Goal: Task Accomplishment & Management: Manage account settings

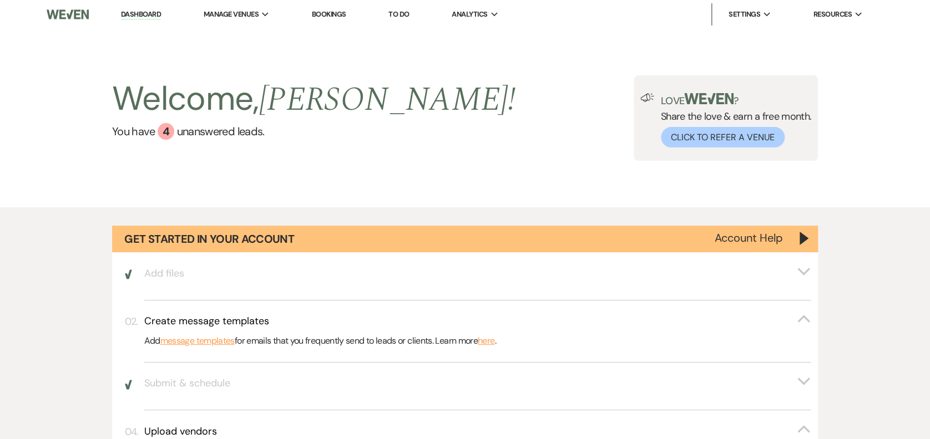
click at [312, 24] on li "Bookings" at bounding box center [328, 14] width 45 height 22
click at [316, 19] on li "Bookings" at bounding box center [328, 14] width 45 height 22
click at [318, 18] on link "Bookings" at bounding box center [329, 13] width 34 height 9
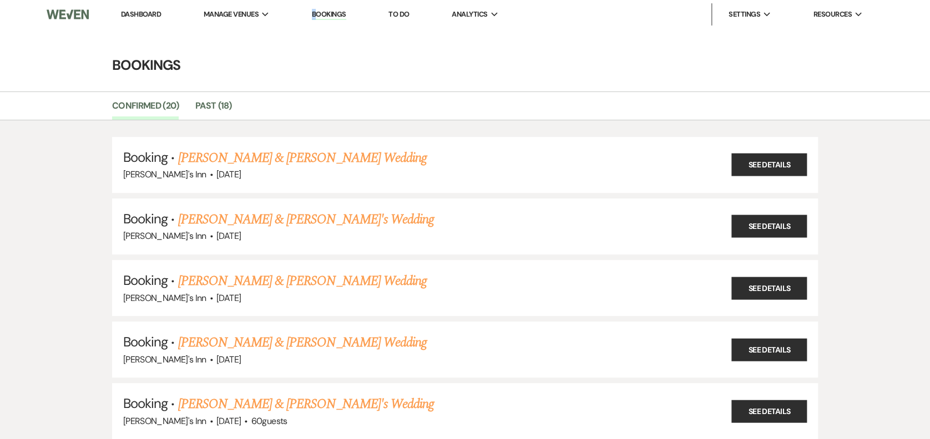
click at [327, 12] on link "Bookings" at bounding box center [329, 14] width 34 height 11
click at [222, 111] on link "Past (18)" at bounding box center [213, 109] width 36 height 21
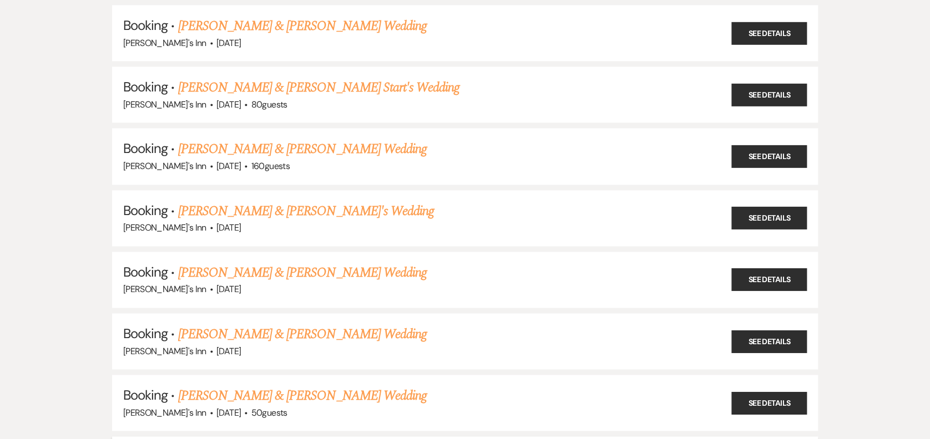
scroll to position [1003, 0]
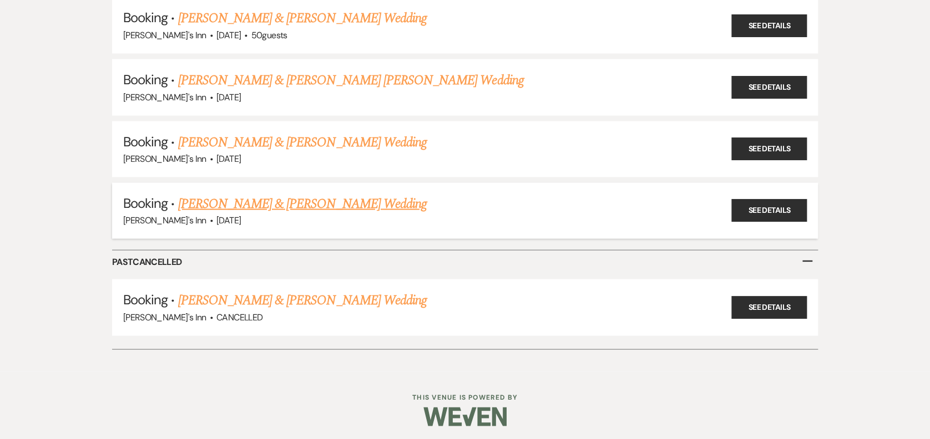
click at [309, 197] on link "[PERSON_NAME] & [PERSON_NAME] Wedding" at bounding box center [302, 204] width 249 height 20
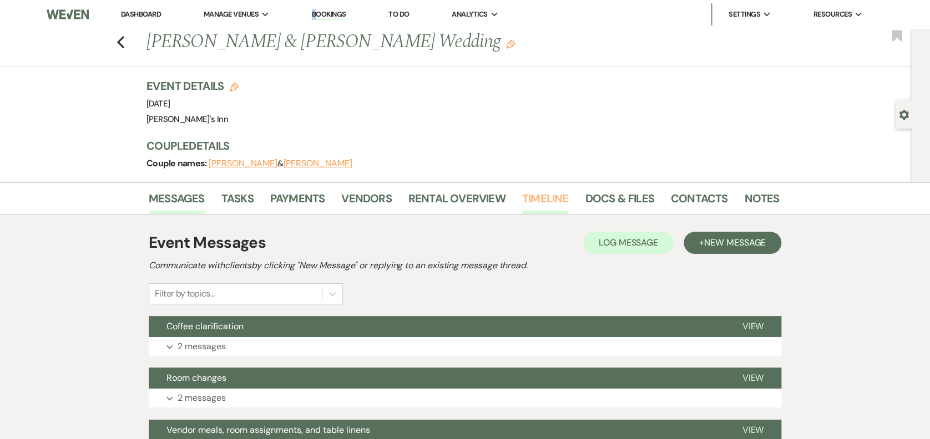
click at [538, 198] on link "Timeline" at bounding box center [545, 202] width 47 height 24
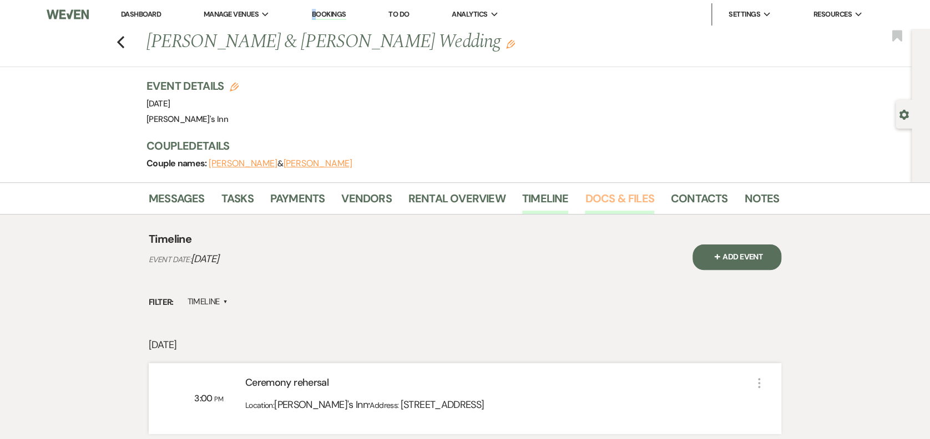
click at [628, 201] on link "Docs & Files" at bounding box center [619, 202] width 69 height 24
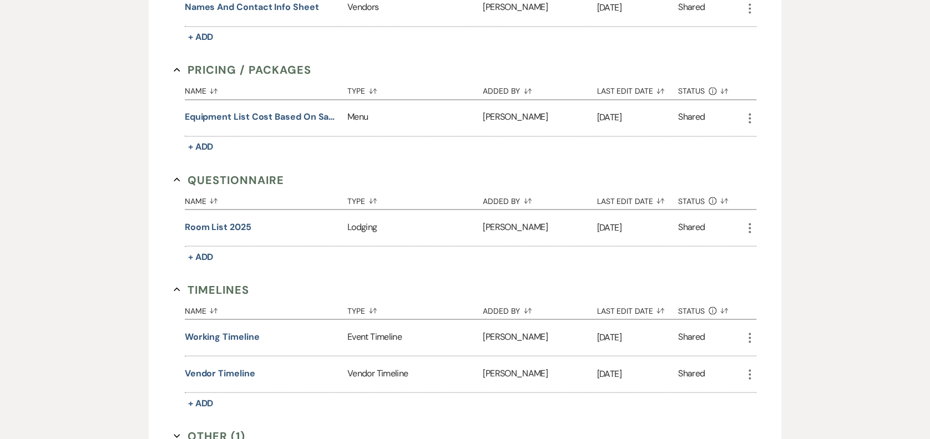
scroll to position [1069, 0]
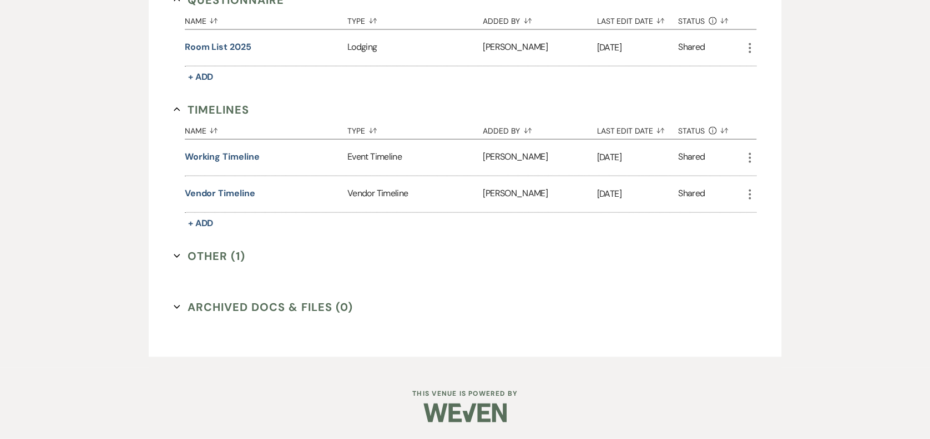
drag, startPoint x: 217, startPoint y: 155, endPoint x: 236, endPoint y: 262, distance: 108.2
click at [240, 262] on button "Other (1) Expand" at bounding box center [210, 256] width 72 height 17
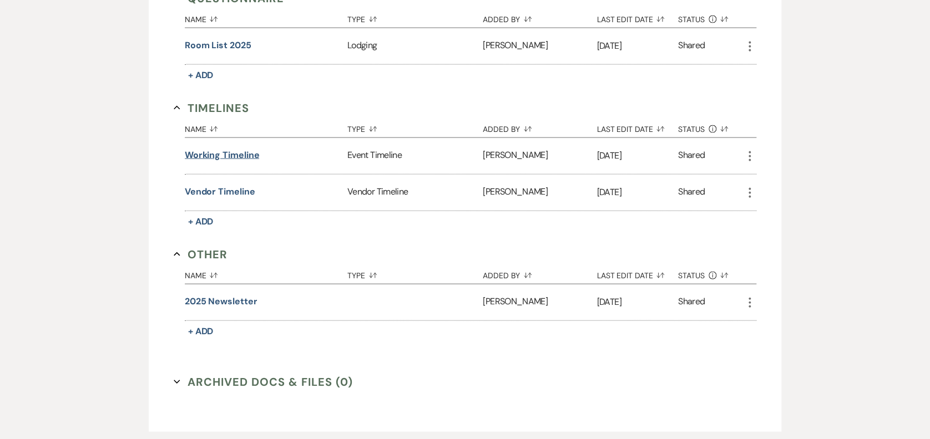
click at [222, 157] on button "Working timeline" at bounding box center [222, 155] width 75 height 13
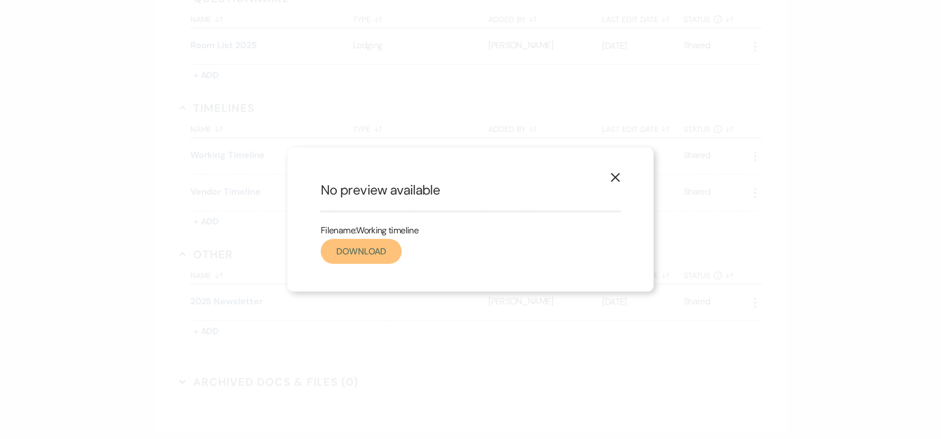
click at [390, 247] on link "Download" at bounding box center [361, 251] width 81 height 25
click at [611, 176] on button "X" at bounding box center [615, 177] width 17 height 19
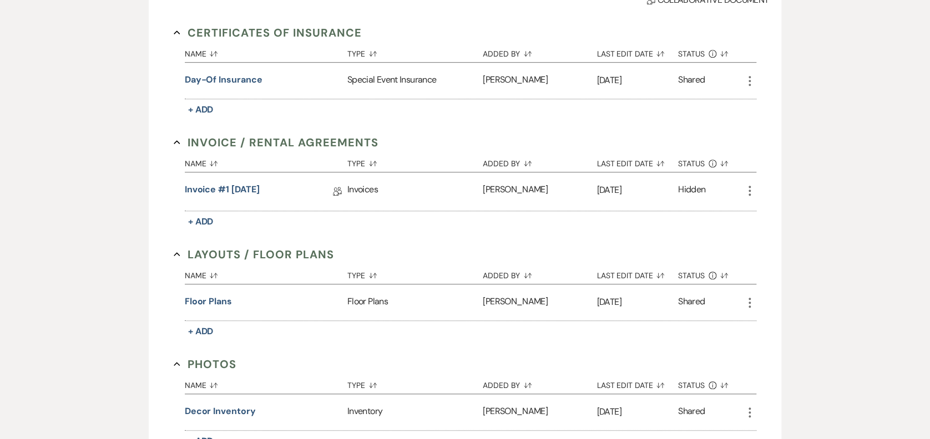
scroll to position [0, 0]
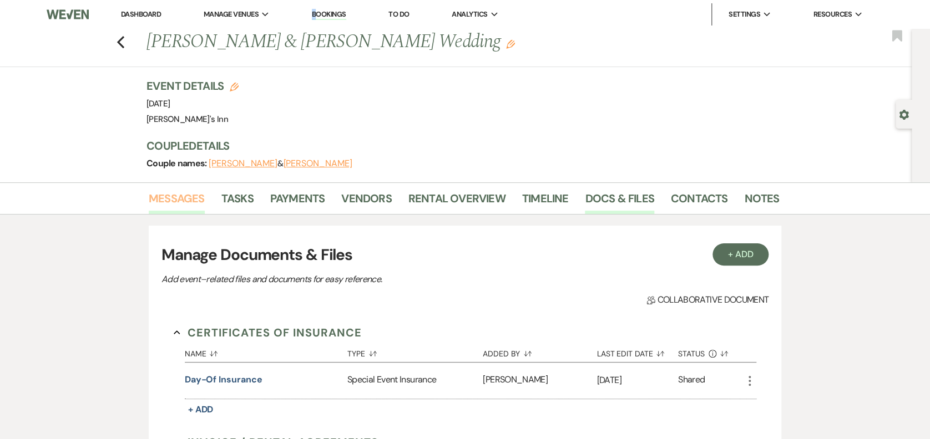
click at [178, 204] on link "Messages" at bounding box center [177, 202] width 56 height 24
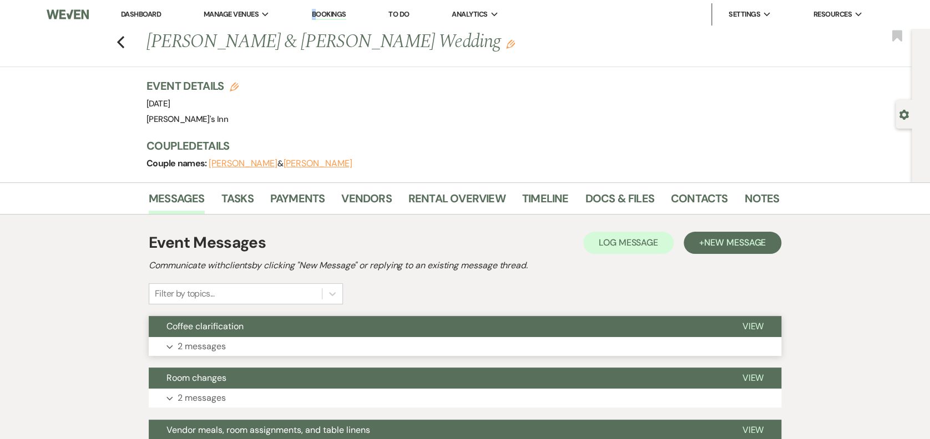
click at [218, 326] on span "Coffee clarification" at bounding box center [204, 327] width 77 height 12
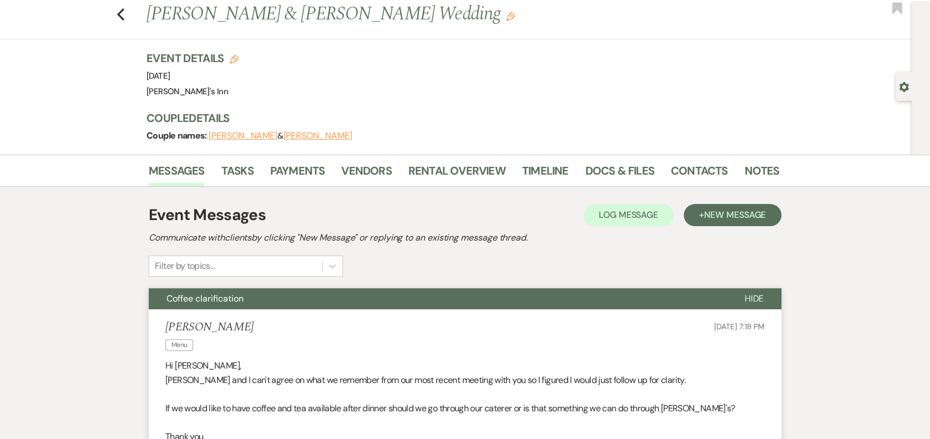
scroll to position [385, 0]
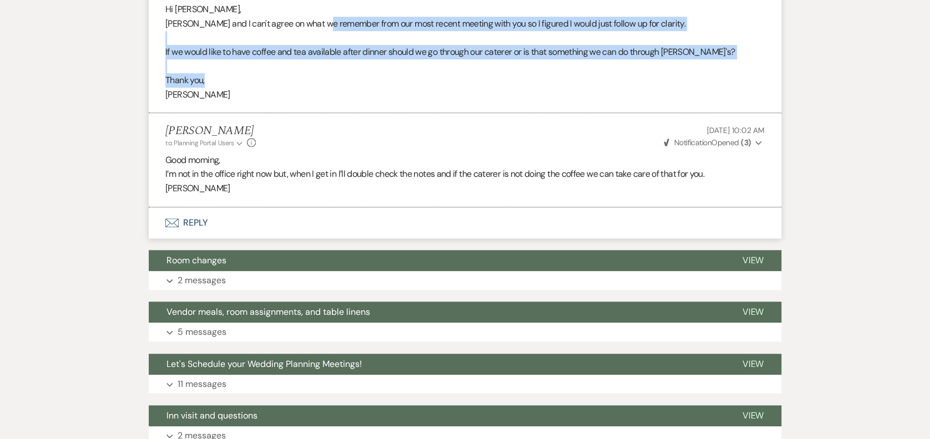
drag, startPoint x: 347, startPoint y: 38, endPoint x: 398, endPoint y: 85, distance: 69.9
click at [398, 85] on div "Hi [PERSON_NAME], [PERSON_NAME] and I can't agree on what we remember from our …" at bounding box center [464, 51] width 599 height 99
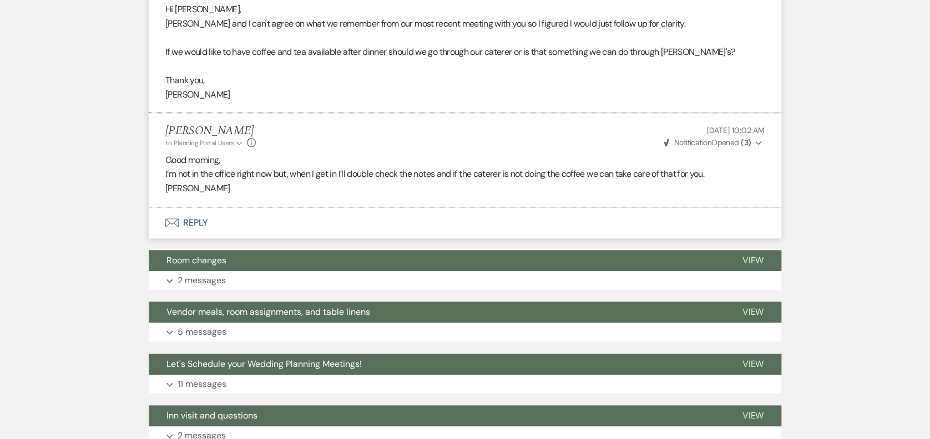
drag, startPoint x: 398, startPoint y: 85, endPoint x: 392, endPoint y: 115, distance: 31.1
click at [392, 115] on li "[PERSON_NAME] to: Planning Portal Users Expand Info [DATE] 10:02 AM Weven Check…" at bounding box center [465, 160] width 633 height 94
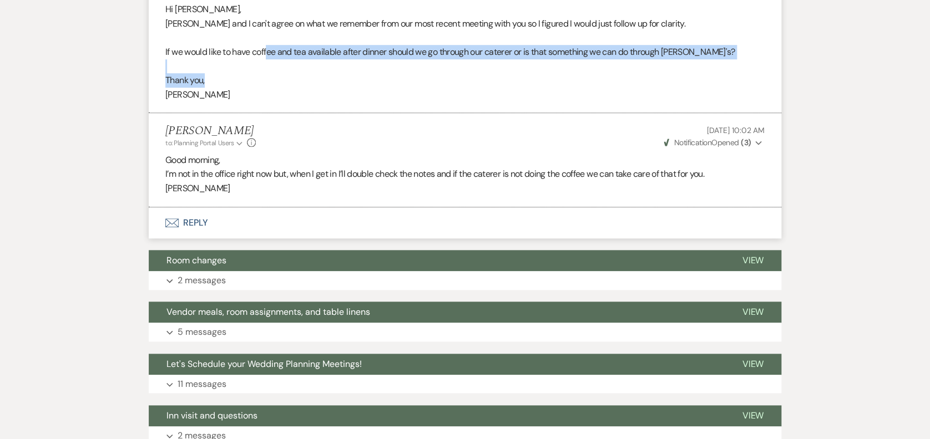
drag, startPoint x: 270, startPoint y: 45, endPoint x: 345, endPoint y: 82, distance: 83.9
click at [345, 82] on div "Hi [PERSON_NAME], [PERSON_NAME] and I can't agree on what we remember from our …" at bounding box center [464, 51] width 599 height 99
drag, startPoint x: 345, startPoint y: 82, endPoint x: 264, endPoint y: 61, distance: 84.2
click at [264, 61] on p at bounding box center [464, 66] width 599 height 14
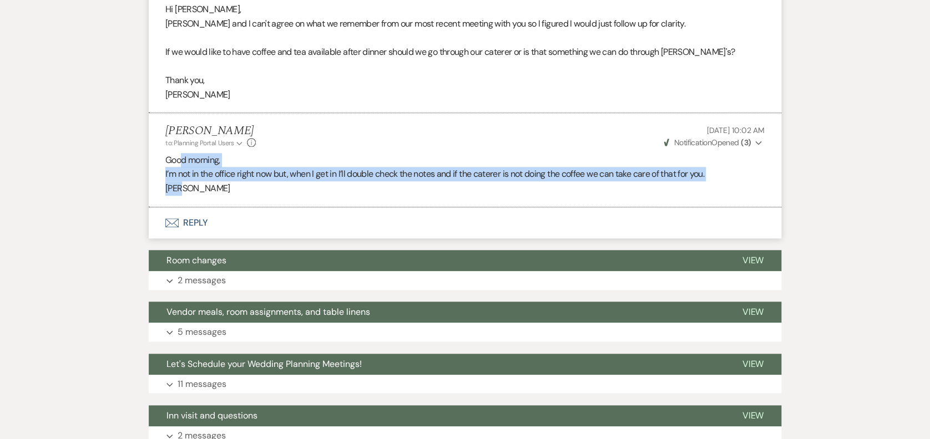
drag, startPoint x: 197, startPoint y: 172, endPoint x: 367, endPoint y: 190, distance: 170.8
click at [367, 190] on div "Good morning, I’m not in the office right now but, when I get in I’ll double ch…" at bounding box center [464, 174] width 599 height 43
drag, startPoint x: 367, startPoint y: 190, endPoint x: 324, endPoint y: 193, distance: 42.8
click at [324, 193] on p "[PERSON_NAME]" at bounding box center [464, 188] width 599 height 14
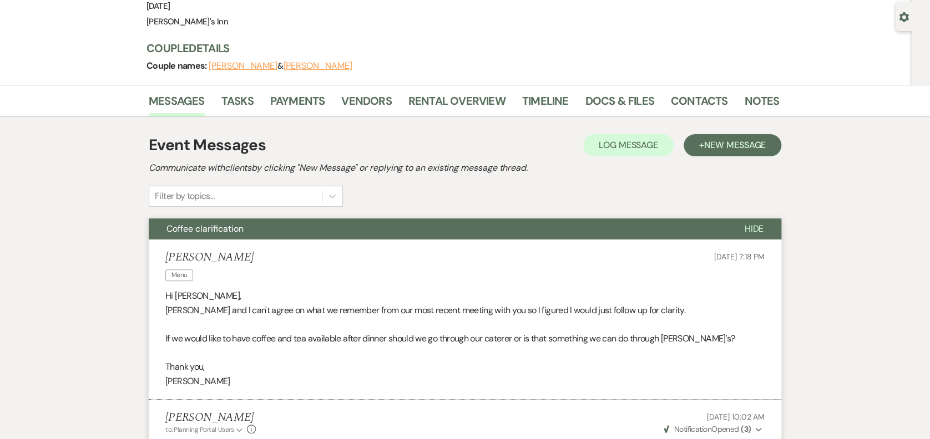
scroll to position [0, 0]
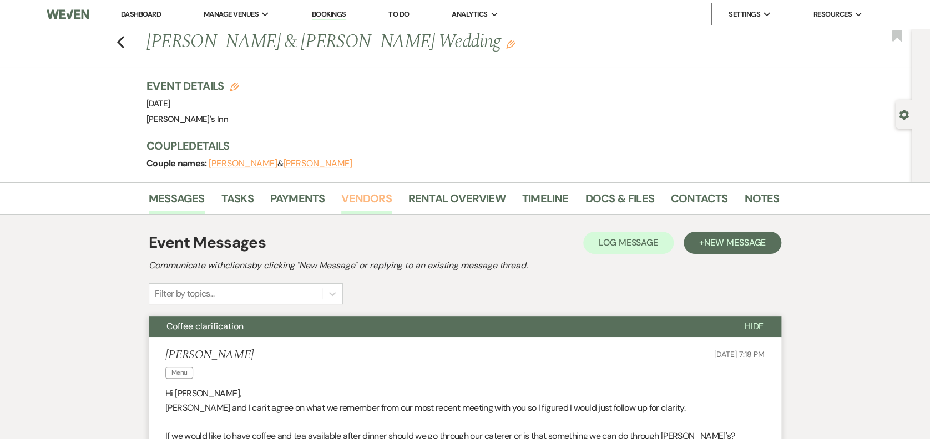
click at [355, 198] on link "Vendors" at bounding box center [366, 202] width 50 height 24
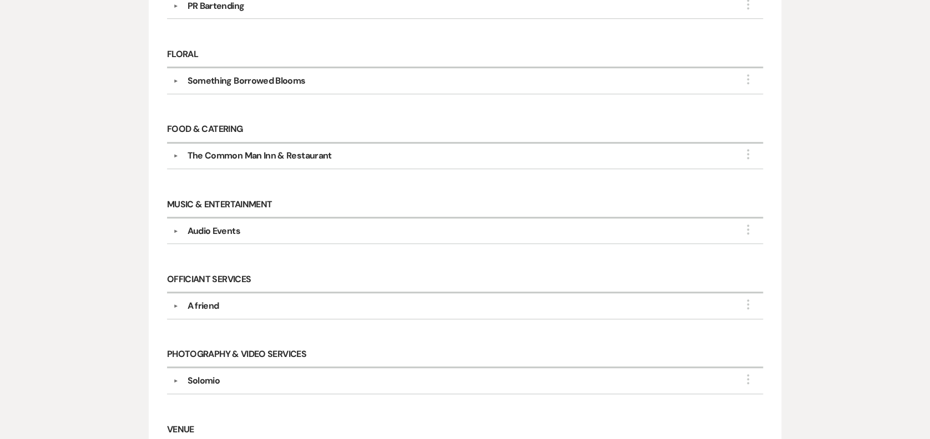
scroll to position [307, 0]
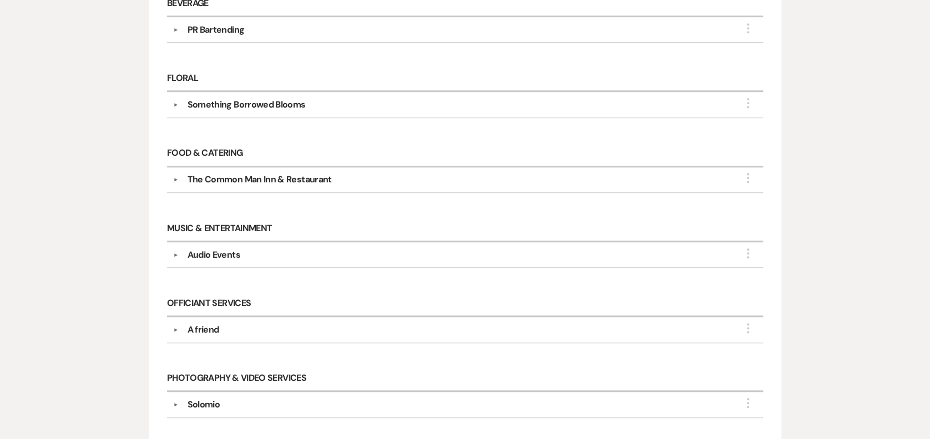
click at [311, 174] on div "The Common Man Inn & Restaurant" at bounding box center [259, 179] width 144 height 13
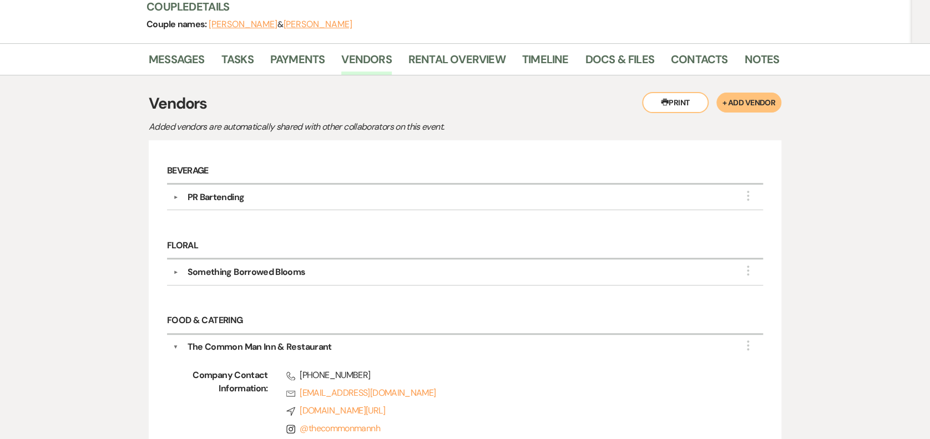
scroll to position [0, 0]
